Goal: Entertainment & Leisure: Consume media (video, audio)

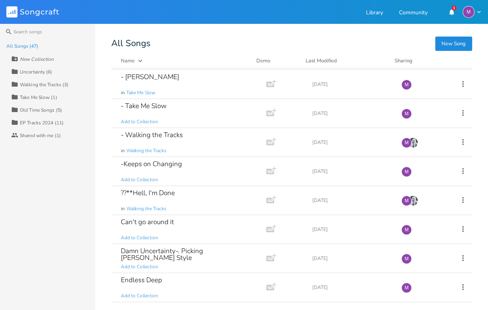
scroll to position [506, 0]
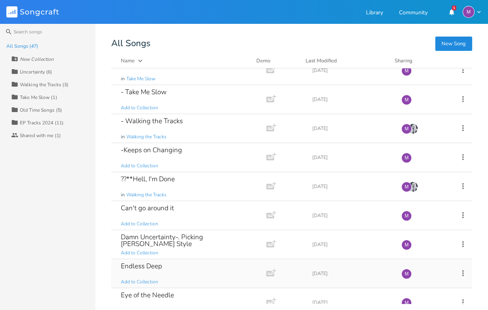
click at [173, 259] on div "Endless Deep Add to Collection" at bounding box center [187, 273] width 133 height 29
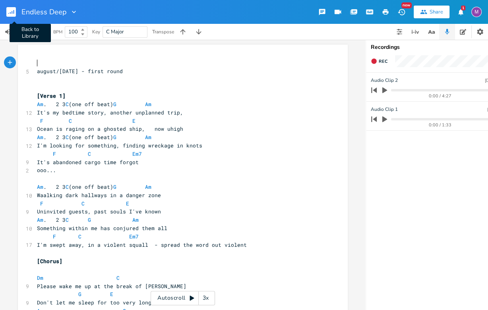
click at [15, 7] on icon "button" at bounding box center [11, 12] width 10 height 10
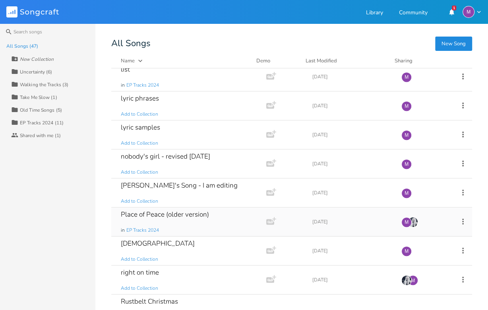
scroll to position [908, 0]
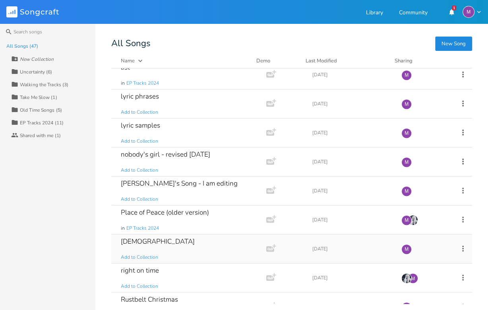
click at [177, 235] on div "Psalm Add to Collection" at bounding box center [187, 249] width 133 height 29
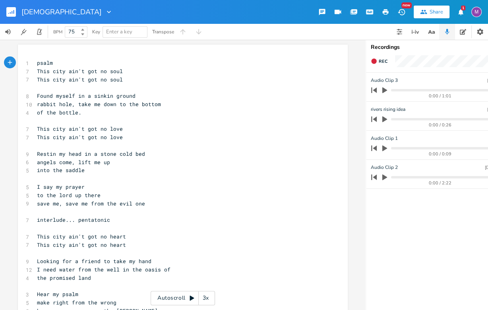
click at [381, 88] on icon "button" at bounding box center [384, 90] width 7 height 7
click at [383, 88] on icon "button" at bounding box center [385, 89] width 5 height 5
click at [385, 181] on div "0:00 / 2:22" at bounding box center [440, 183] width 111 height 4
click at [382, 175] on icon "button" at bounding box center [384, 177] width 7 height 7
click at [397, 176] on progress at bounding box center [443, 177] width 105 height 2
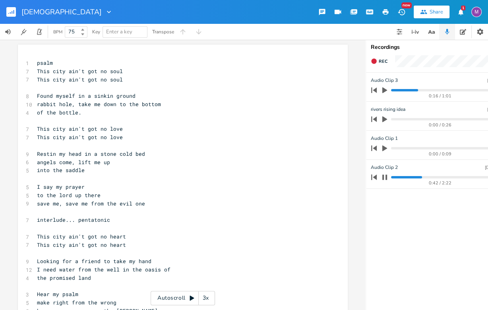
click at [387, 176] on icon "button" at bounding box center [385, 177] width 5 height 5
drag, startPoint x: 365, startPoint y: 129, endPoint x: 367, endPoint y: 196, distance: 67.2
click at [367, 195] on div "Recordings Upload Rec 0:00 Audio Clip 3 [DATE] 6:49 AM 0:16 / 1:01 rivers risin…" at bounding box center [445, 175] width 159 height 270
click at [10, 13] on rect "button" at bounding box center [11, 12] width 10 height 10
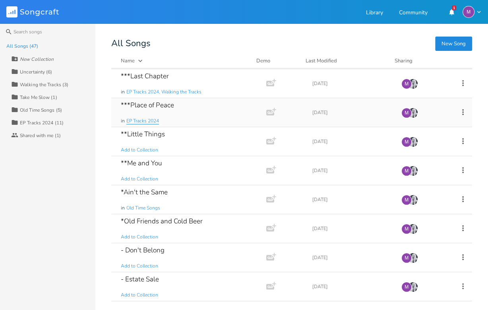
scroll to position [262, 0]
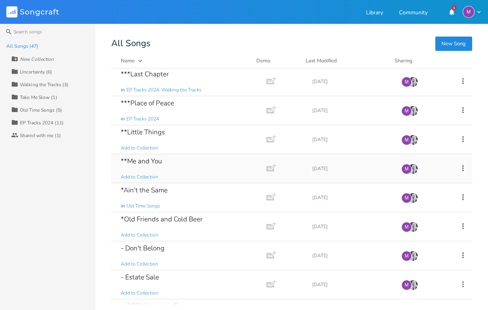
click at [187, 163] on div "**Me and You Add to Collection" at bounding box center [187, 168] width 133 height 29
